Goal: Communication & Community: Answer question/provide support

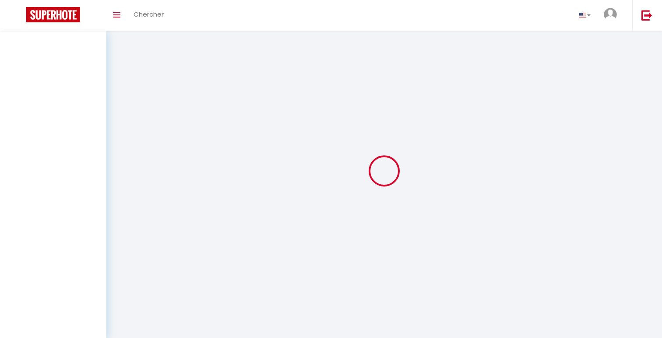
select select "message"
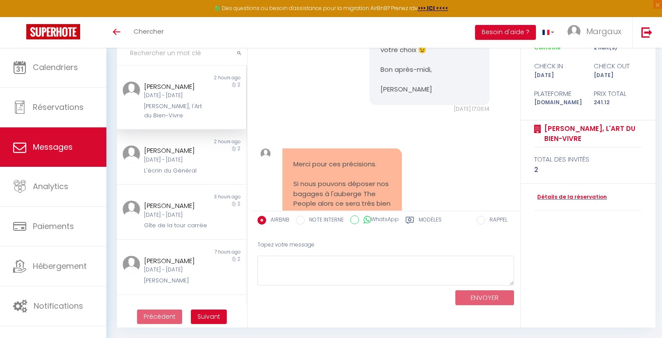
scroll to position [1149, 0]
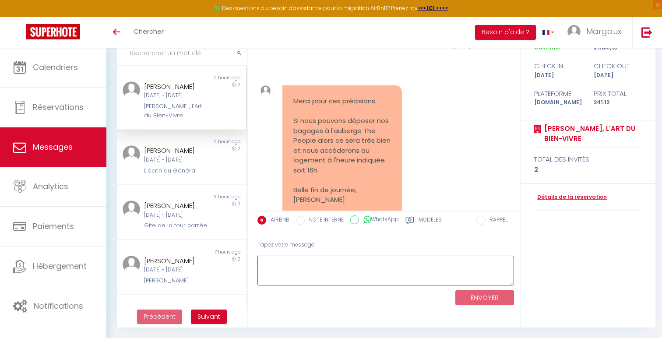
click at [291, 263] on textarea at bounding box center [386, 271] width 257 height 30
drag, startPoint x: 398, startPoint y: 264, endPoint x: 251, endPoint y: 261, distance: 146.8
click at [251, 261] on div "MESSAGES Trier par date de réservation [GEOGRAPHIC_DATA] par date de message No…" at bounding box center [384, 160] width 546 height 335
type textarea "J"
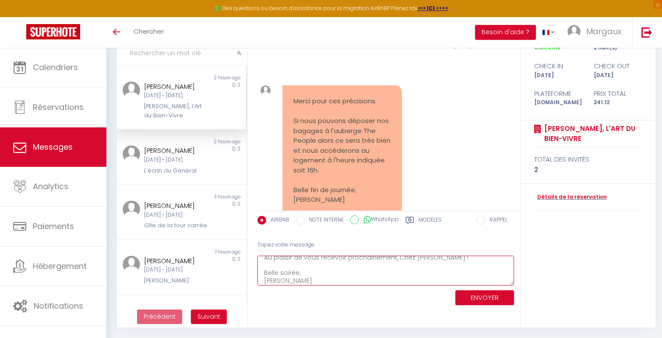
scroll to position [0, 0]
click at [361, 271] on textarea "C'est noté, je vous laisse contacter The People pour voir si ce service est bie…" at bounding box center [386, 271] width 257 height 30
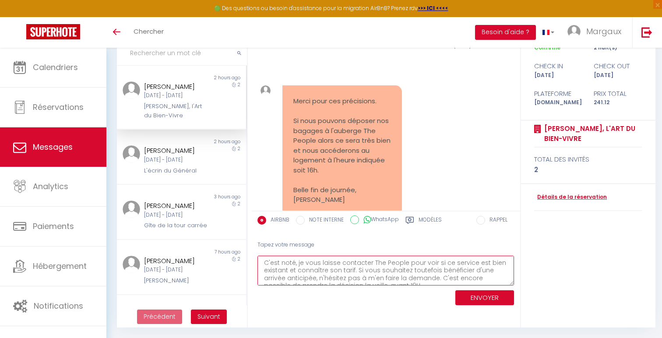
click at [356, 268] on textarea "C'est noté, je vous laisse contacter The People pour voir si ce service est bie…" at bounding box center [386, 271] width 257 height 30
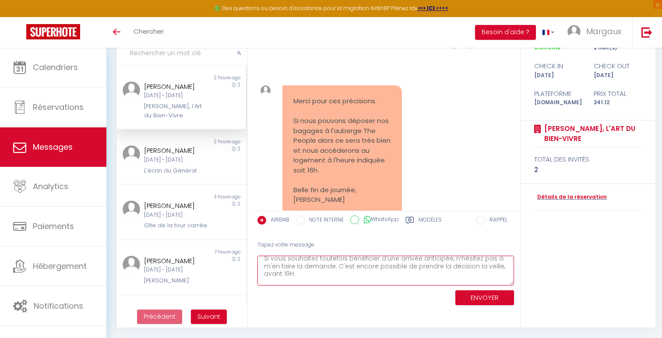
scroll to position [28, 0]
click at [439, 267] on textarea "C'est noté, je vous laisse contacter The People pour voir si ce service est bie…" at bounding box center [386, 271] width 257 height 30
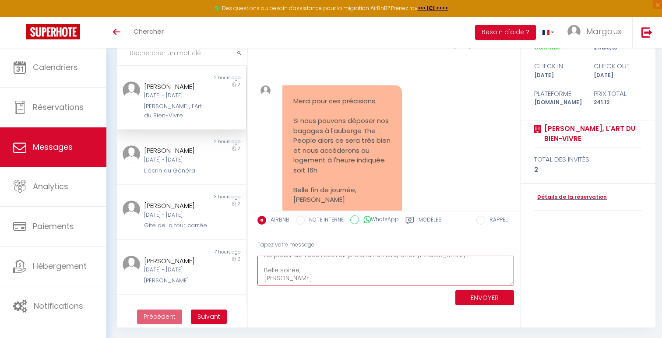
type textarea "C'est noté, je vous laisse contacter The People pour voir si ce service est bie…"
click at [476, 298] on button "ENVOYER" at bounding box center [485, 297] width 59 height 15
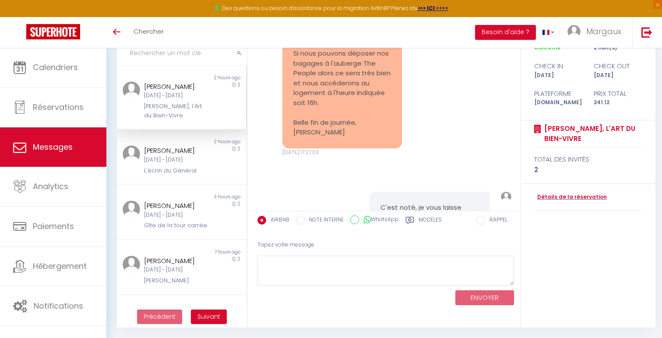
scroll to position [1392, 0]
